Goal: Obtain resource: Download file/media

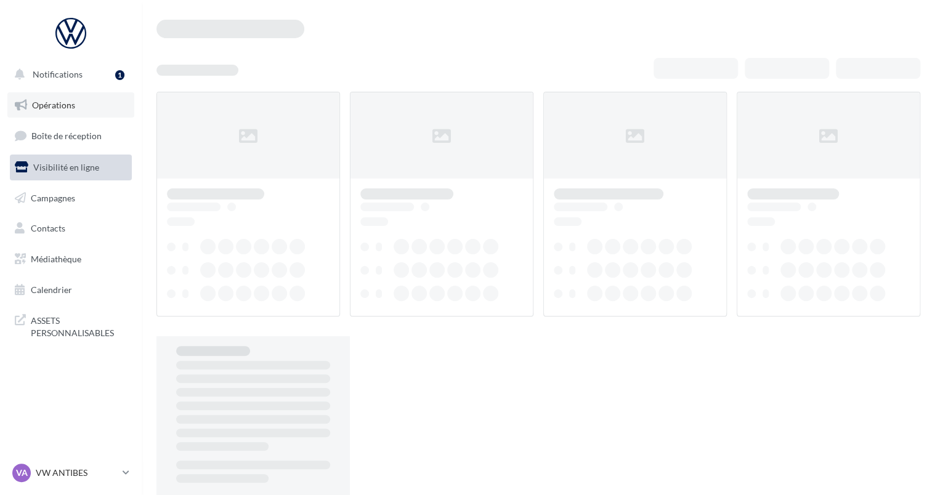
click at [71, 100] on span "Opérations" at bounding box center [53, 105] width 43 height 10
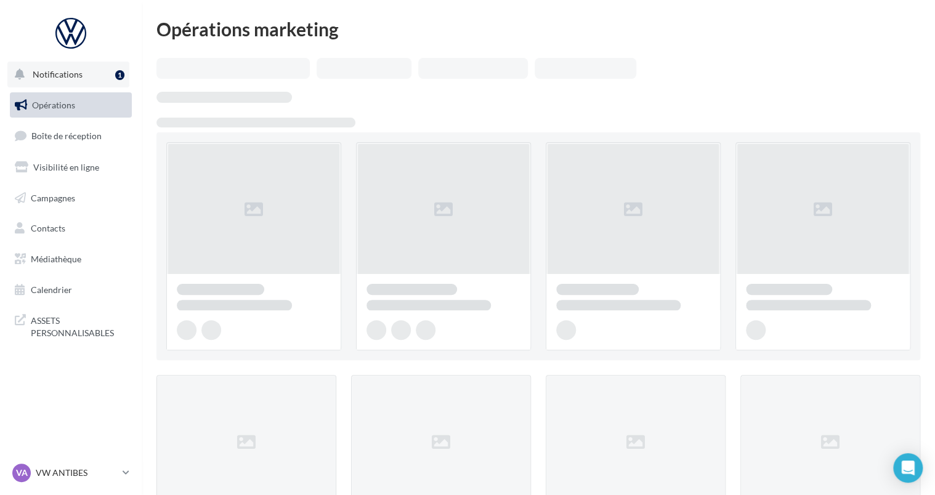
click at [91, 76] on button "Notifications 1" at bounding box center [68, 75] width 122 height 26
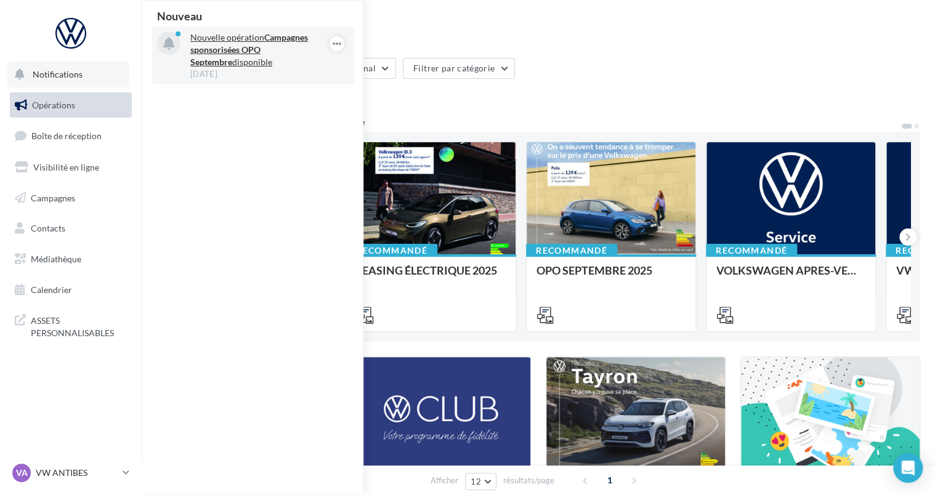
click at [277, 51] on strong "Campagnes sponsorisées OPO Septembre" at bounding box center [249, 49] width 118 height 35
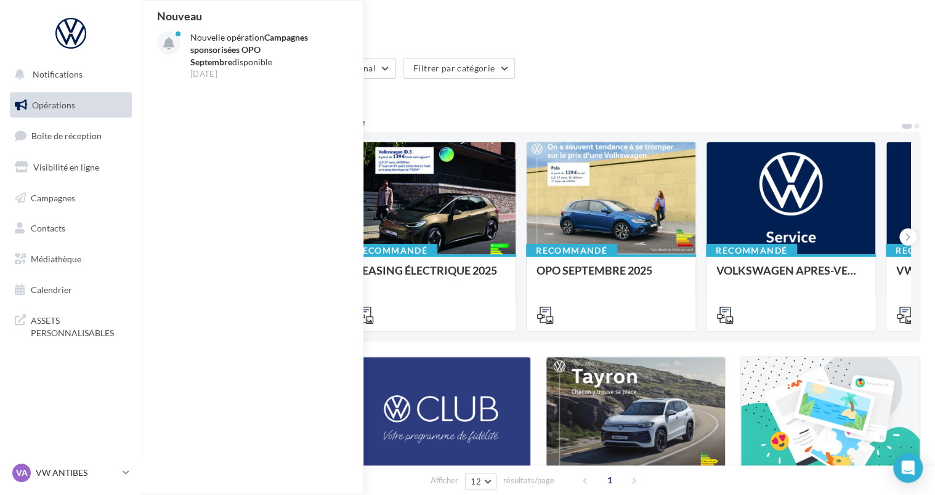
click at [452, 106] on div "Filtrer par canal Filtrer par catégorie 13 opérations 6 opérations recommandées…" at bounding box center [538, 431] width 764 height 747
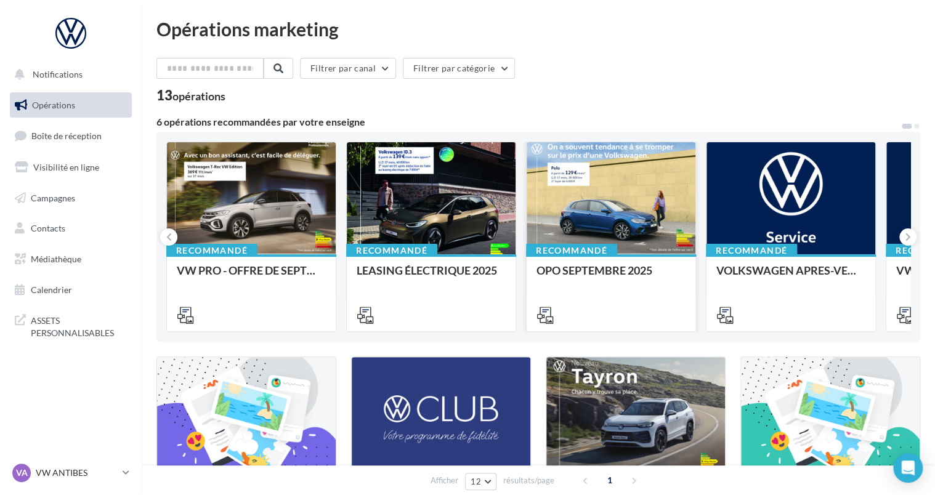
click at [565, 214] on div at bounding box center [611, 198] width 169 height 113
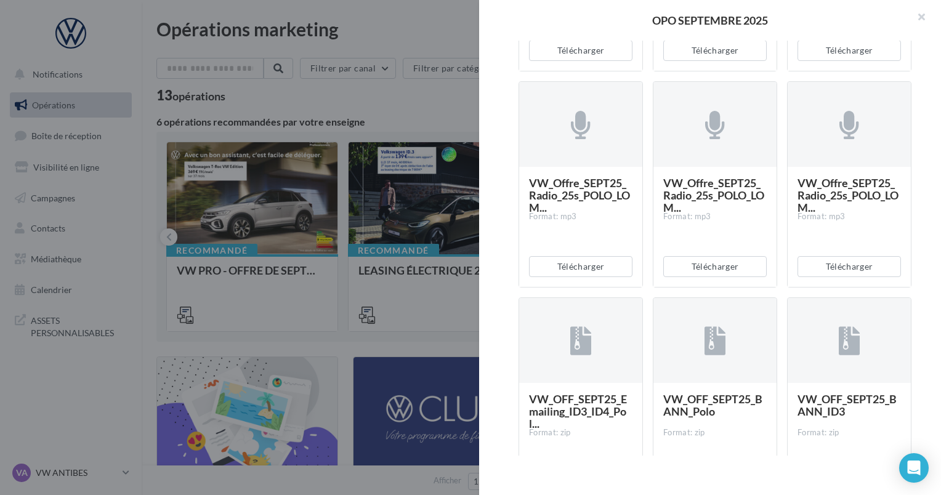
scroll to position [2334, 0]
click at [600, 261] on button "Télécharger" at bounding box center [580, 267] width 103 height 21
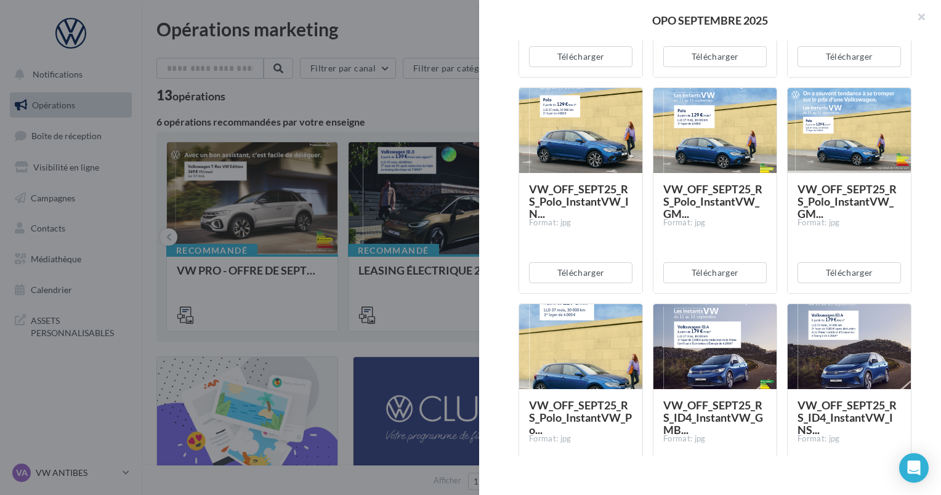
scroll to position [600, 0]
click at [841, 266] on button "Télécharger" at bounding box center [849, 272] width 103 height 21
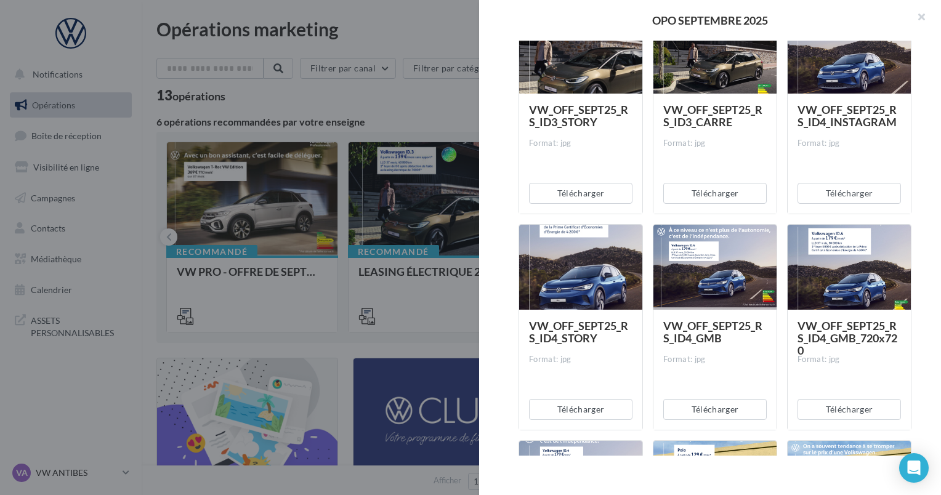
scroll to position [1540, 0]
